Goal: Task Accomplishment & Management: Complete application form

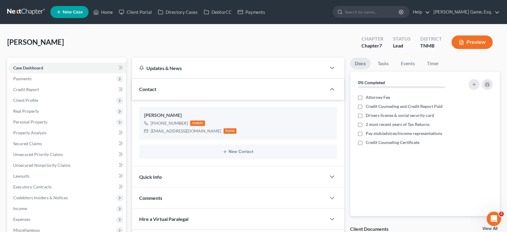
click at [79, 14] on span "New Case" at bounding box center [73, 12] width 20 height 5
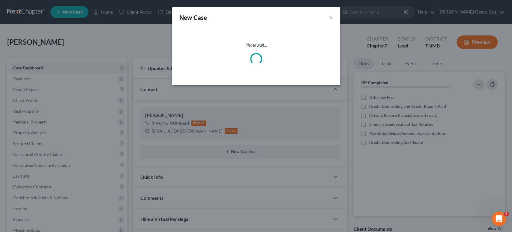
select select "75"
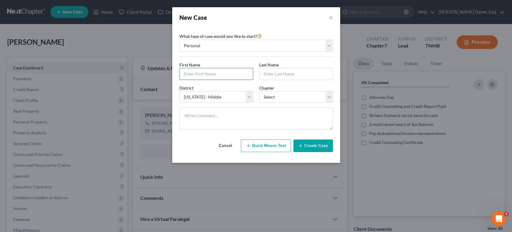
click at [200, 80] on input "text" at bounding box center [216, 73] width 73 height 11
type input "[PERSON_NAME]"
click at [298, 103] on div "Chapter * Select 7 11 12 13" at bounding box center [296, 94] width 80 height 18
click at [300, 103] on select "Select 7 11 12 13" at bounding box center [296, 97] width 74 height 12
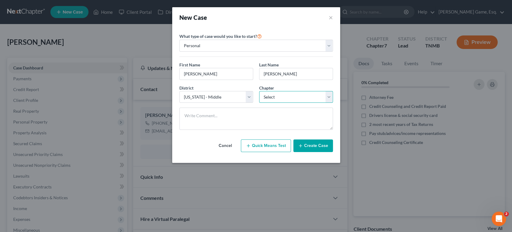
select select "0"
click at [259, 103] on select "Select 7 11 12 13" at bounding box center [296, 97] width 74 height 12
click at [327, 152] on button "Create Case" at bounding box center [314, 145] width 40 height 13
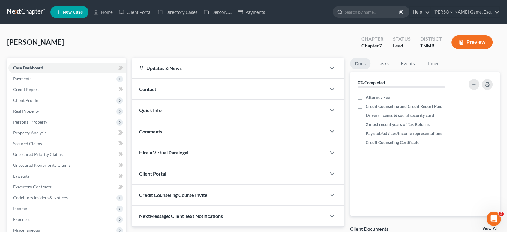
click at [183, 99] on div "Contact" at bounding box center [229, 89] width 194 height 21
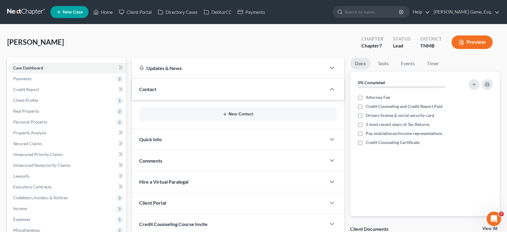
click at [223, 116] on icon "button" at bounding box center [225, 114] width 5 height 5
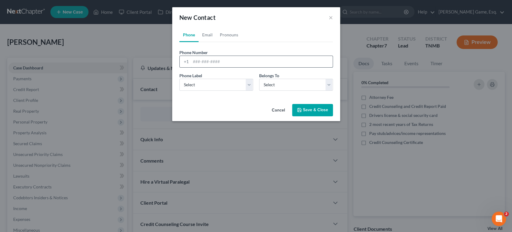
click at [206, 67] on input "tel" at bounding box center [262, 61] width 142 height 11
type input "5709310366"
click at [210, 91] on select "Select Mobile Home Work Other" at bounding box center [217, 85] width 74 height 12
select select "0"
click at [180, 91] on select "Select Mobile Home Work Other" at bounding box center [217, 85] width 74 height 12
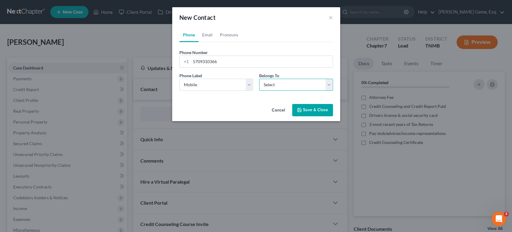
click at [278, 91] on select "Select Client Other" at bounding box center [296, 85] width 74 height 12
select select "0"
click at [259, 91] on select "Select Client Other" at bounding box center [296, 85] width 74 height 12
select select "0"
click at [200, 42] on link "Email" at bounding box center [208, 35] width 18 height 14
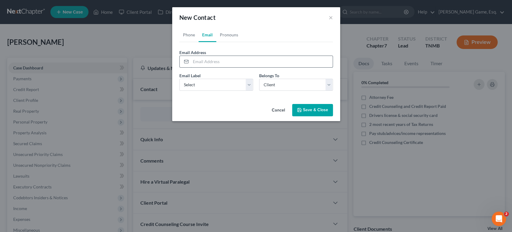
click at [210, 67] on input "email" at bounding box center [262, 61] width 142 height 11
type input "[EMAIL_ADDRESS][DOMAIN_NAME]"
drag, startPoint x: 198, startPoint y: 105, endPoint x: 197, endPoint y: 111, distance: 5.5
click at [198, 91] on select "Select Home Work Other" at bounding box center [217, 85] width 74 height 12
select select "0"
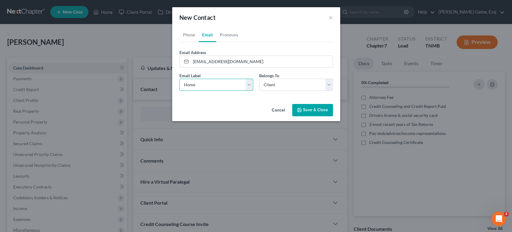
click at [180, 91] on select "Select Home Work Other" at bounding box center [217, 85] width 74 height 12
click at [333, 116] on button "Save & Close" at bounding box center [312, 110] width 41 height 13
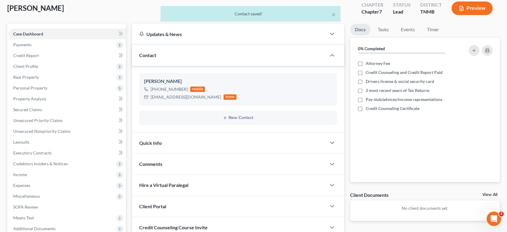
scroll to position [167, 0]
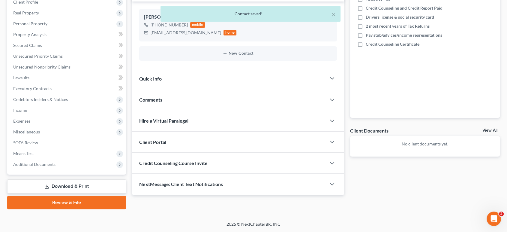
click at [228, 131] on div "Client Portal" at bounding box center [229, 141] width 194 height 21
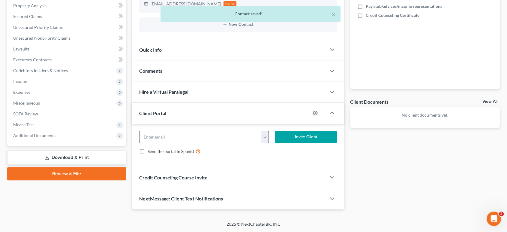
click at [262, 143] on button "button" at bounding box center [265, 136] width 8 height 11
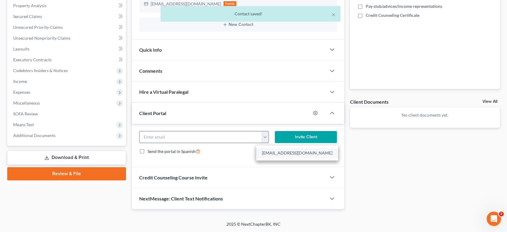
click at [276, 158] on link "[EMAIL_ADDRESS][DOMAIN_NAME]" at bounding box center [297, 153] width 82 height 10
type input "[EMAIL_ADDRESS][DOMAIN_NAME]"
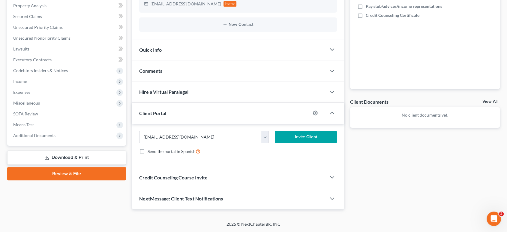
click at [313, 143] on button "Invite Client" at bounding box center [306, 137] width 62 height 12
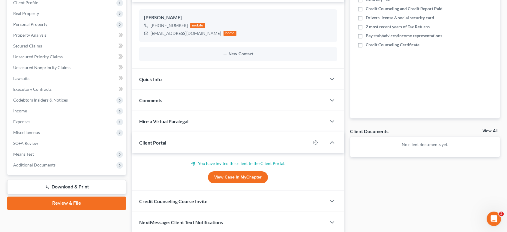
scroll to position [0, 0]
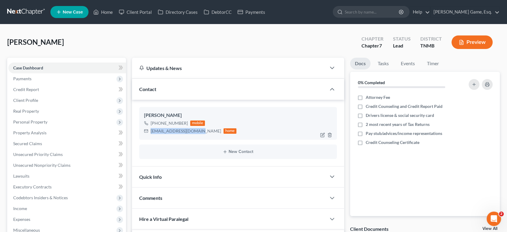
drag, startPoint x: 154, startPoint y: 161, endPoint x: 214, endPoint y: 161, distance: 60.6
click at [214, 135] on div "[EMAIL_ADDRESS][DOMAIN_NAME] home" at bounding box center [190, 131] width 93 height 8
copy div "[EMAIL_ADDRESS][DOMAIN_NAME]"
